Goal: Information Seeking & Learning: Learn about a topic

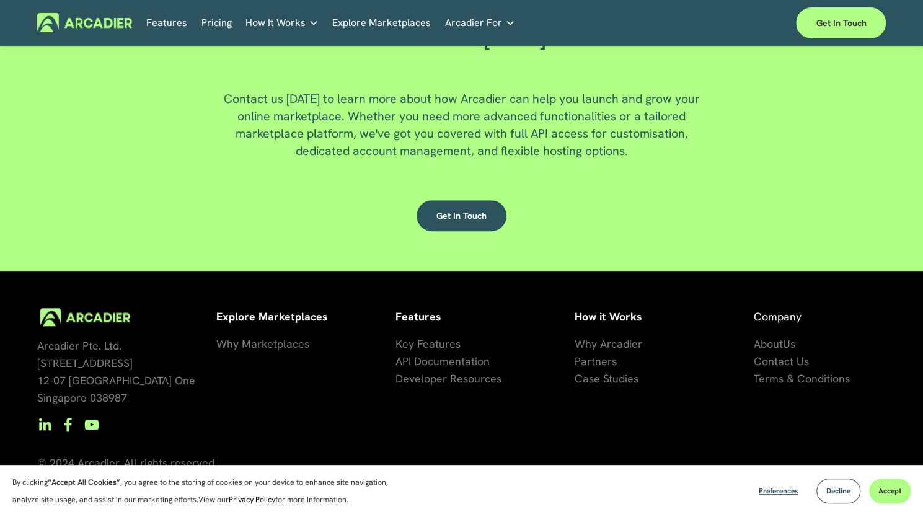
scroll to position [3222, 0]
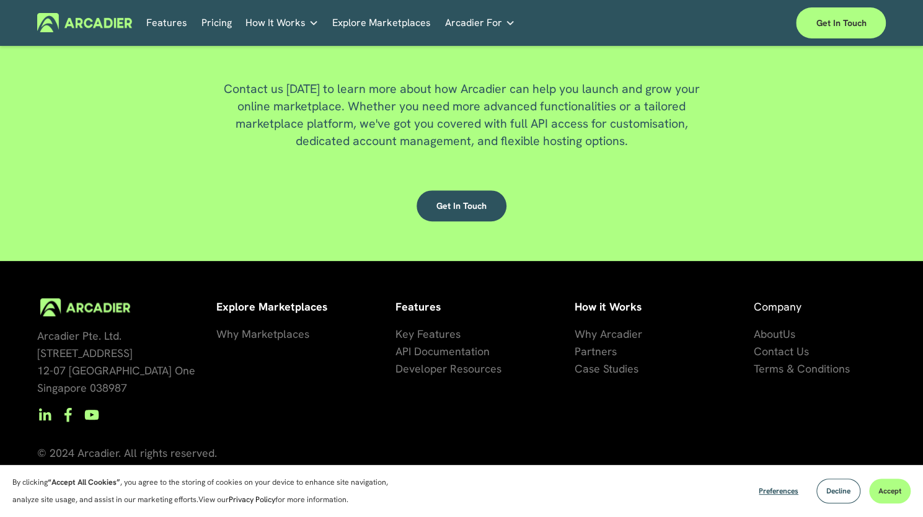
click at [425, 332] on span "Key Features" at bounding box center [428, 334] width 65 height 14
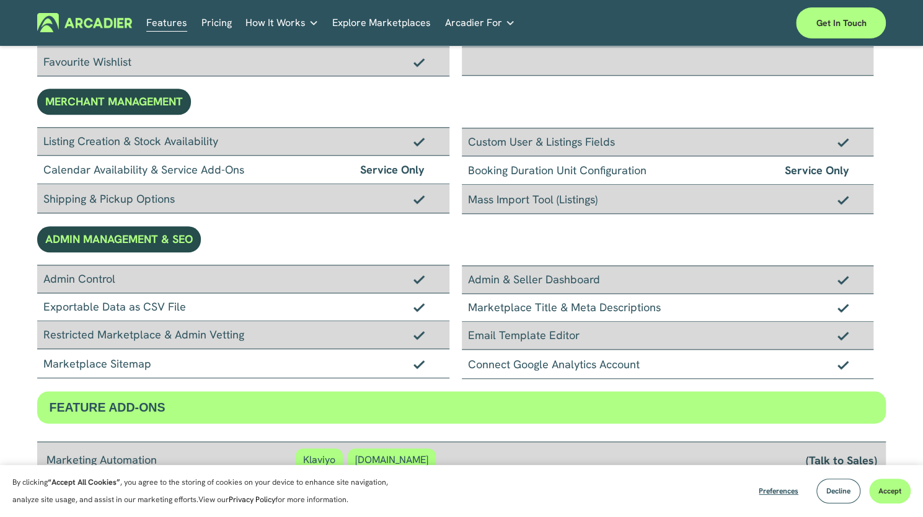
scroll to position [698, 0]
click at [215, 27] on link "Pricing" at bounding box center [217, 22] width 30 height 19
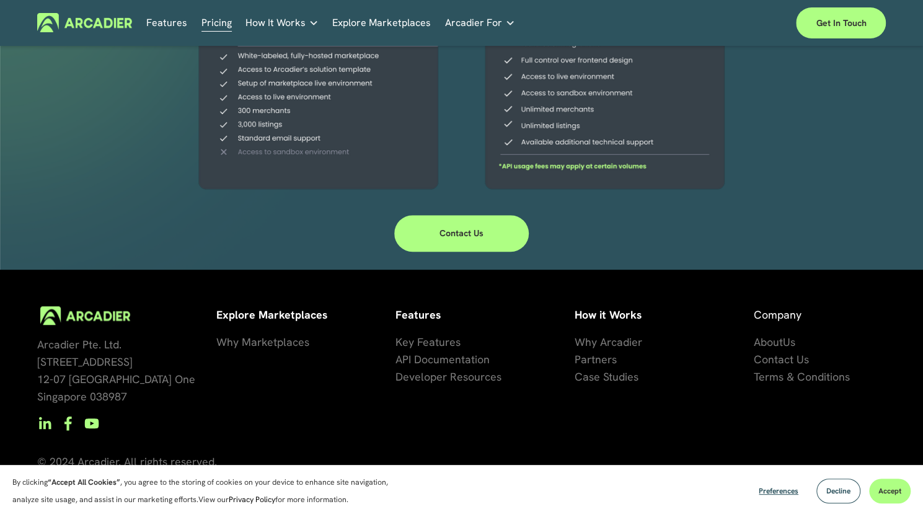
scroll to position [414, 0]
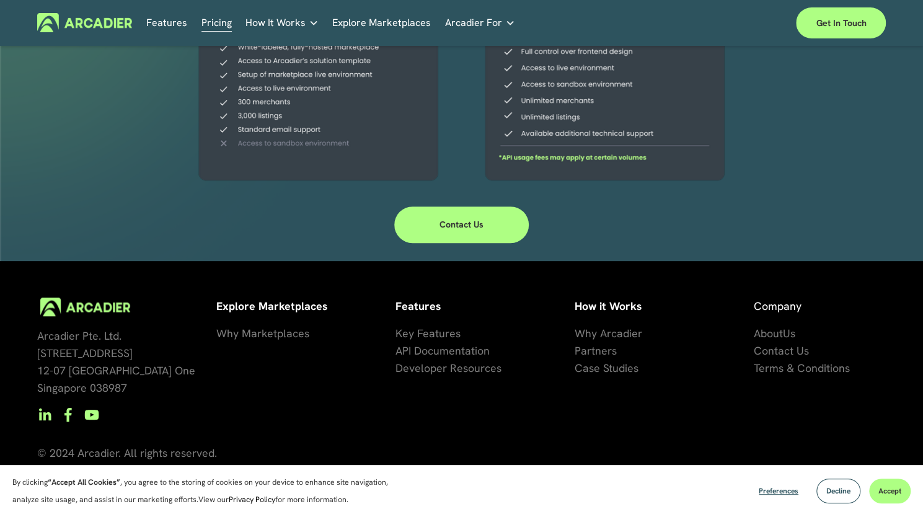
click at [453, 216] on link "Contact Us" at bounding box center [461, 224] width 135 height 37
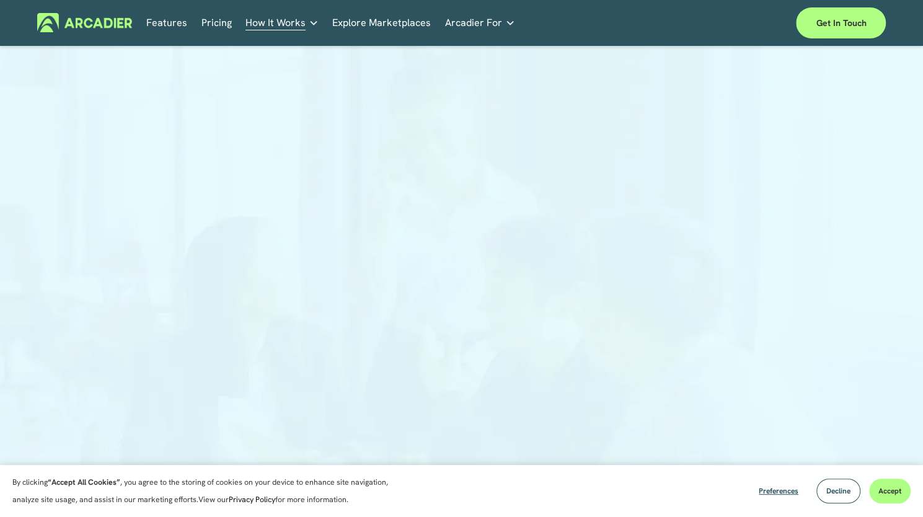
drag, startPoint x: 138, startPoint y: 22, endPoint x: 86, endPoint y: 29, distance: 52.5
click at [86, 29] on div "Features Pricing How It Works Why Arcadier" at bounding box center [409, 22] width 745 height 19
click at [505, 23] on icon "folder dropdown" at bounding box center [510, 23] width 10 height 10
click at [0, 0] on p "Intuitive marketplaces tailored to your business needs." at bounding box center [0, 0] width 0 height 0
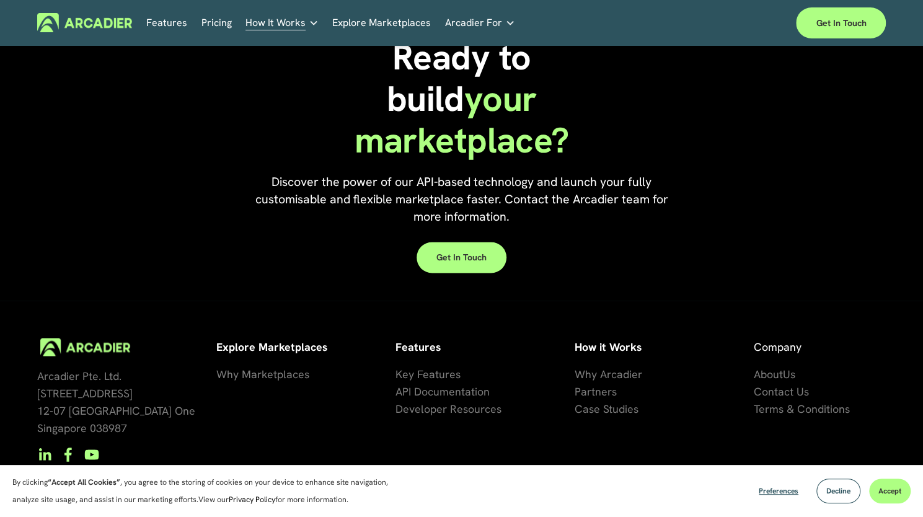
scroll to position [1165, 0]
